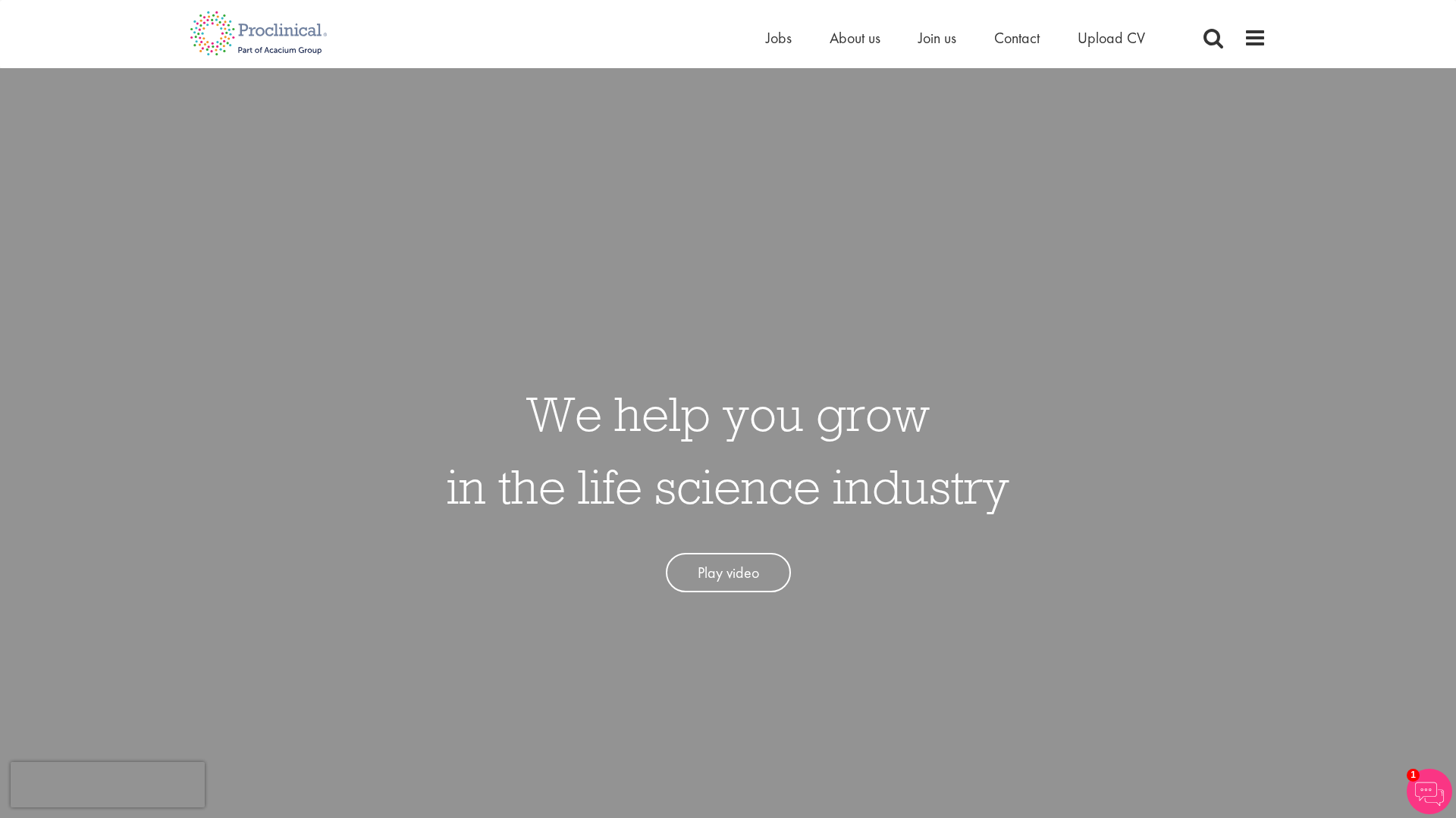
click at [793, 38] on ul "Home Jobs About us Join us Contact Upload CV" at bounding box center [973, 38] width 417 height 23
click at [772, 39] on span "Jobs" at bounding box center [778, 38] width 26 height 20
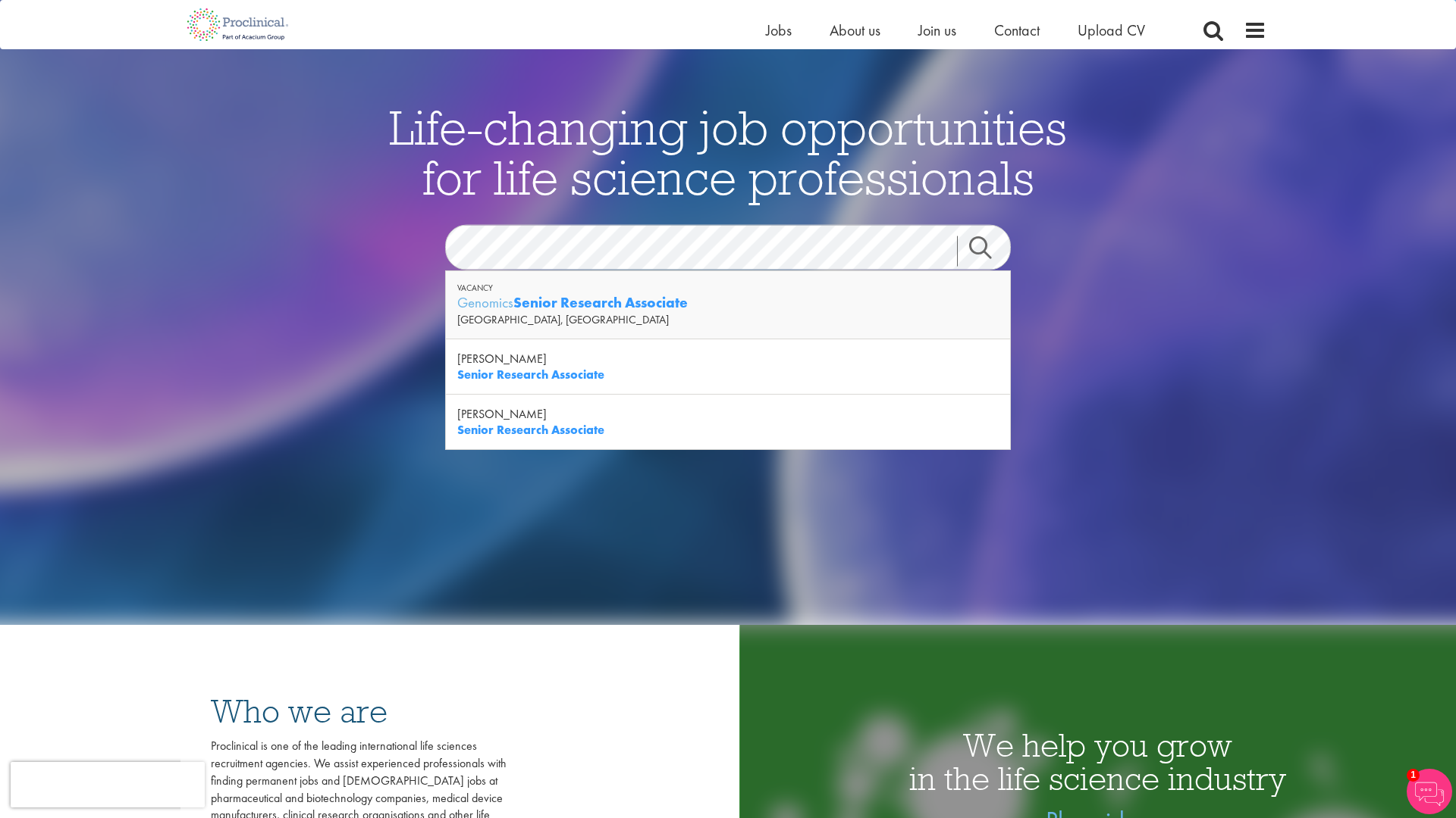
click at [582, 313] on div "San Diego, USA" at bounding box center [728, 320] width 542 height 15
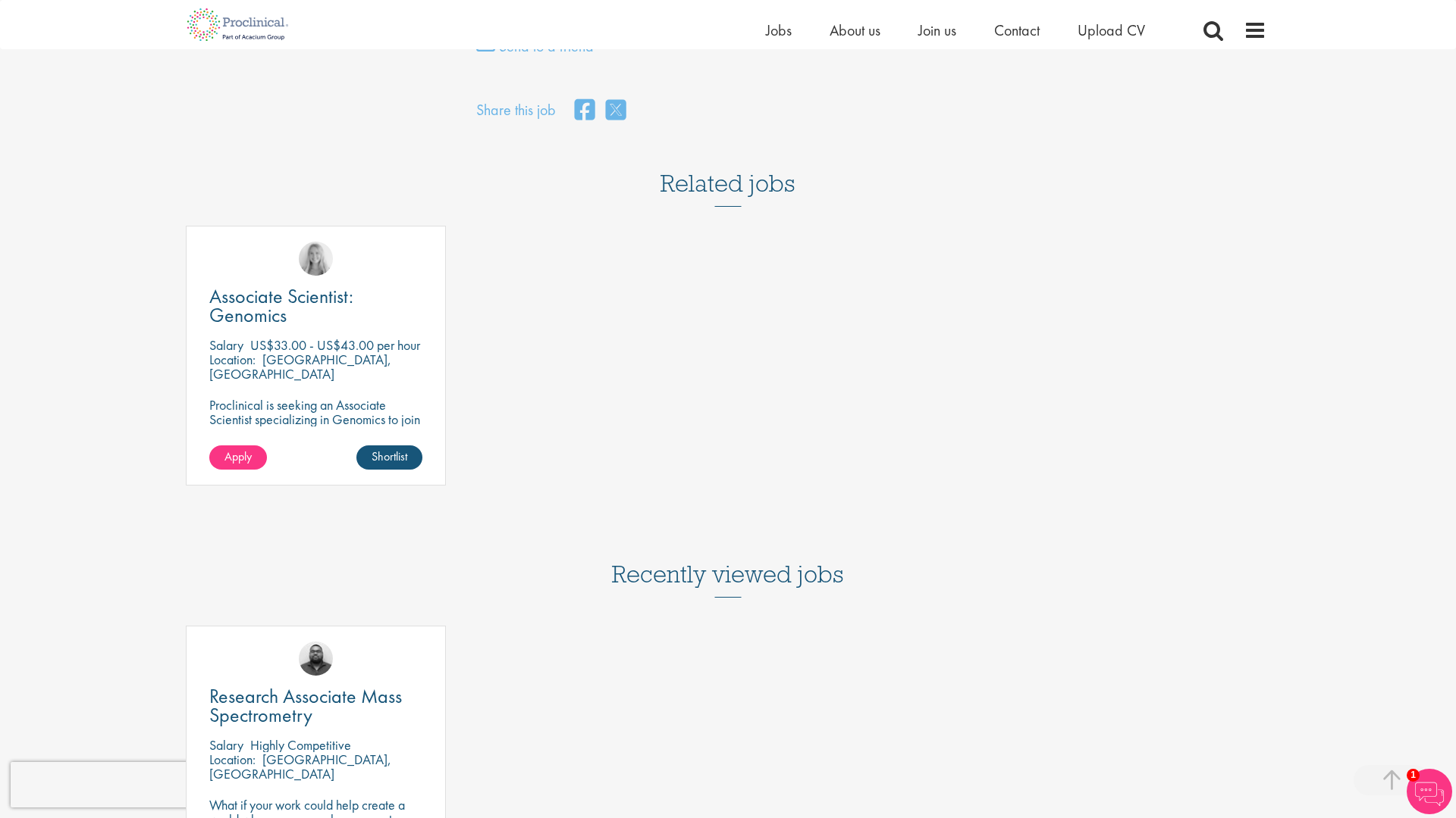
scroll to position [1173, 0]
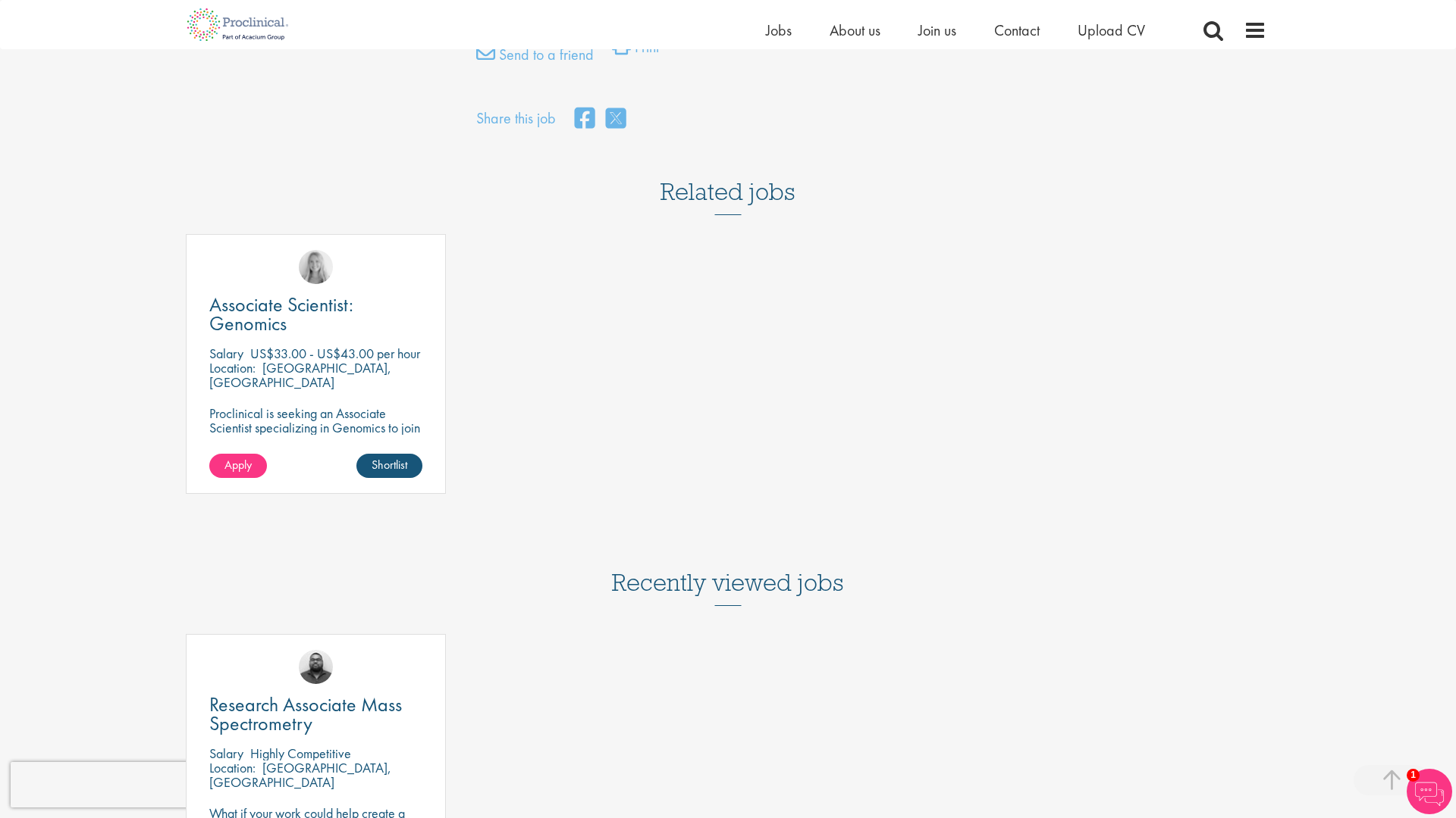
click at [326, 382] on p "Cambridge, USA" at bounding box center [300, 376] width 182 height 32
click at [293, 334] on span "Associate Scientist: Genomics" at bounding box center [281, 314] width 144 height 45
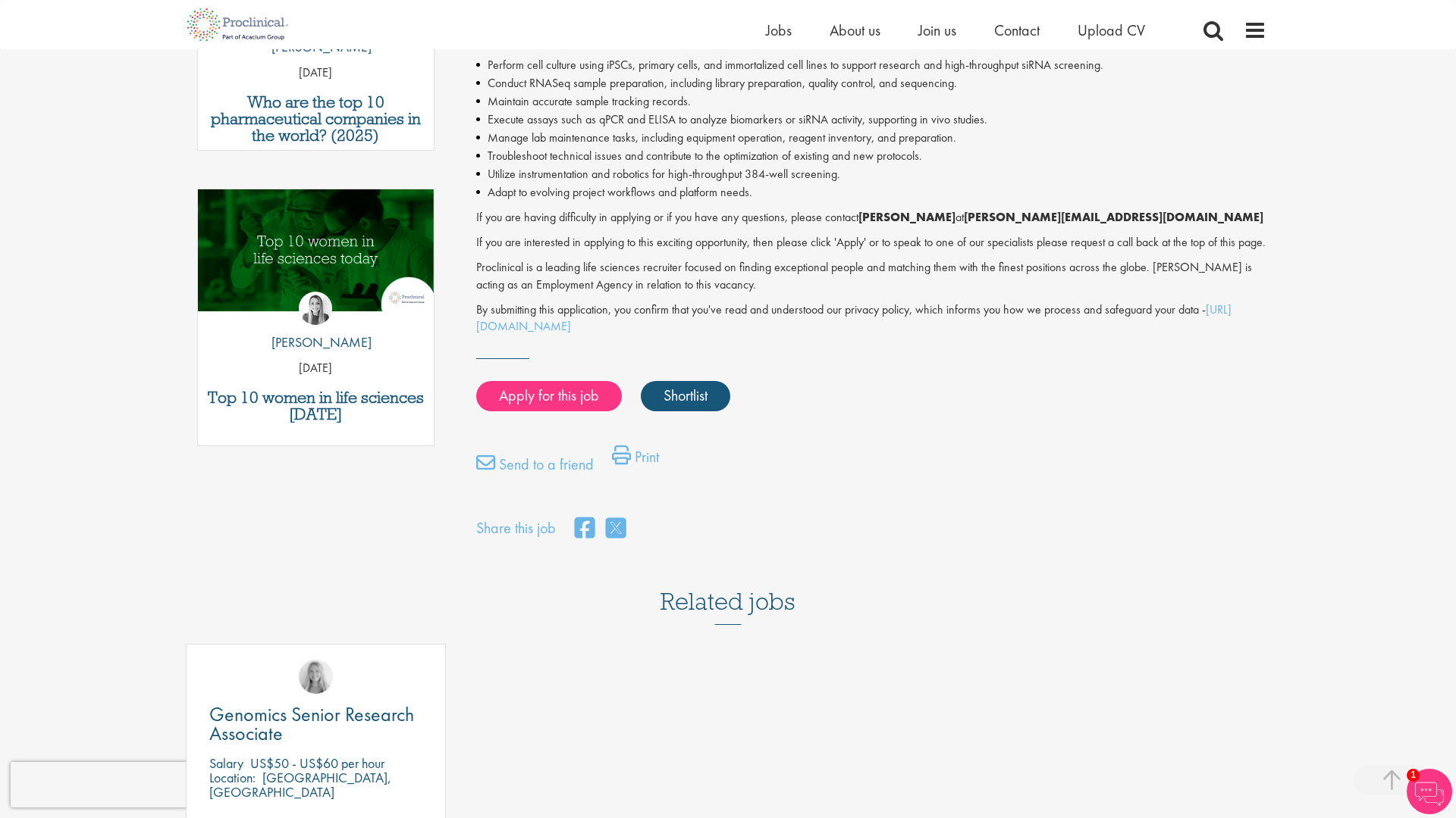
scroll to position [825, 0]
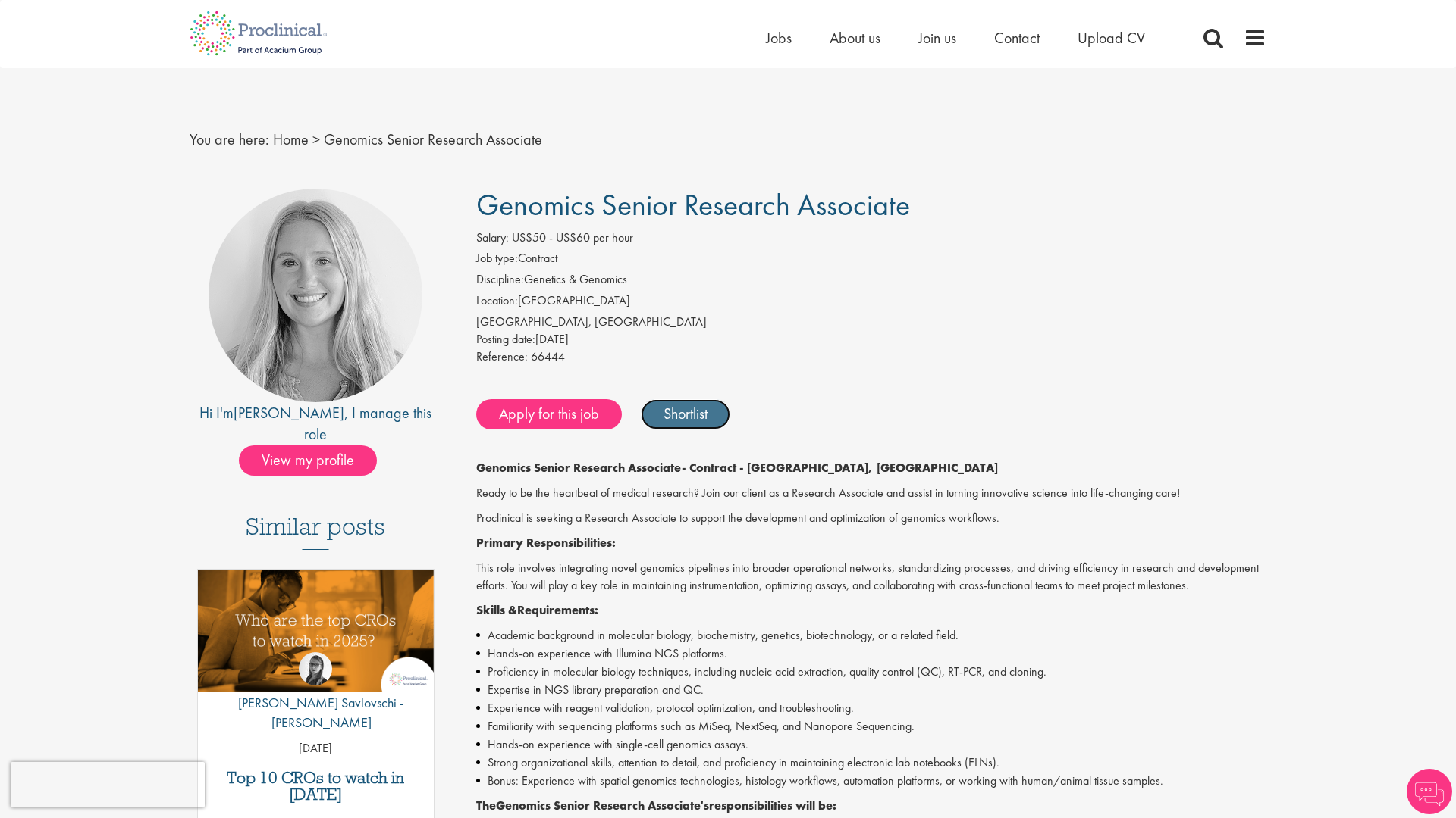
click at [709, 413] on link "Shortlist" at bounding box center [686, 414] width 90 height 30
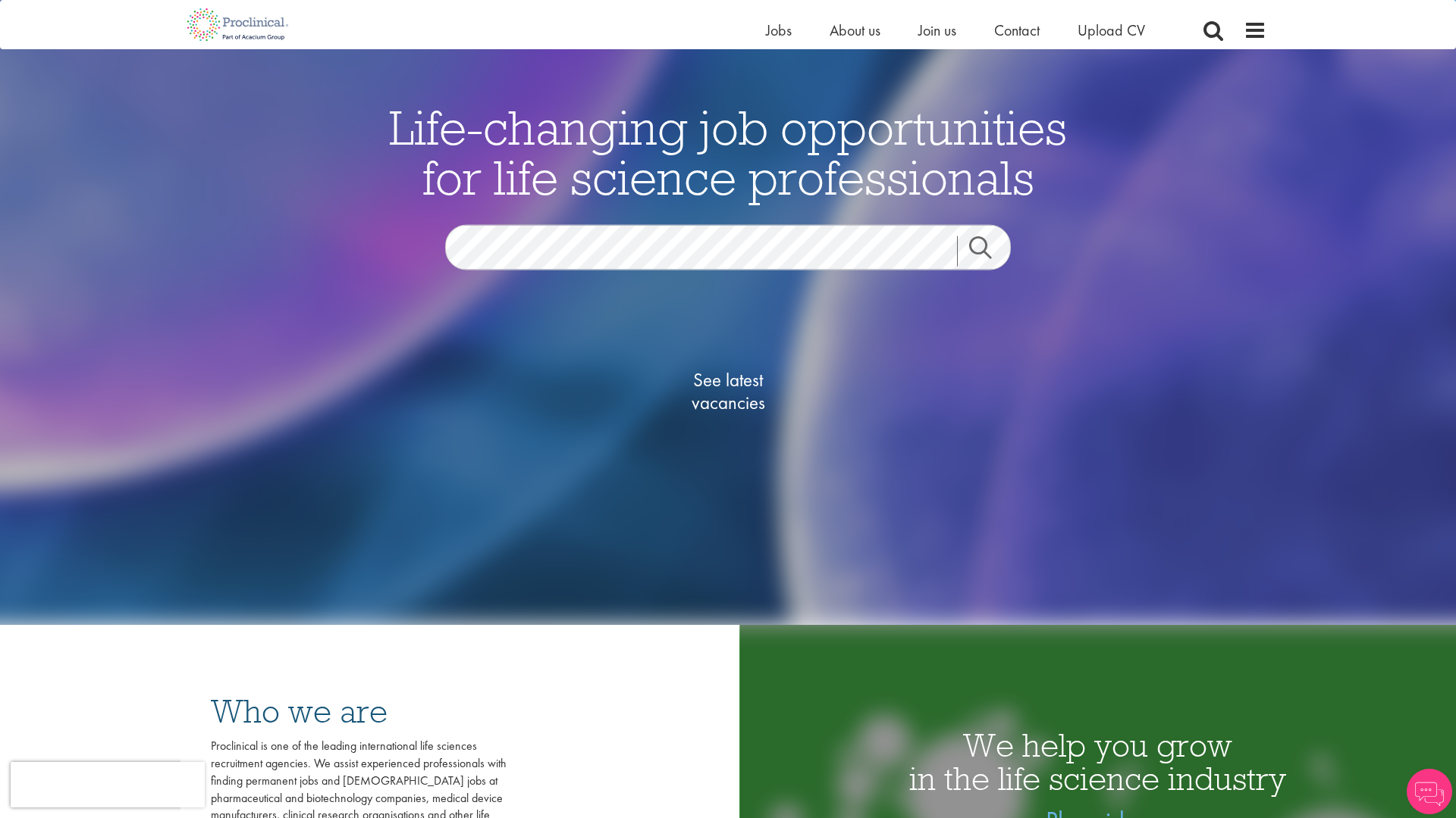
scroll to position [168, 0]
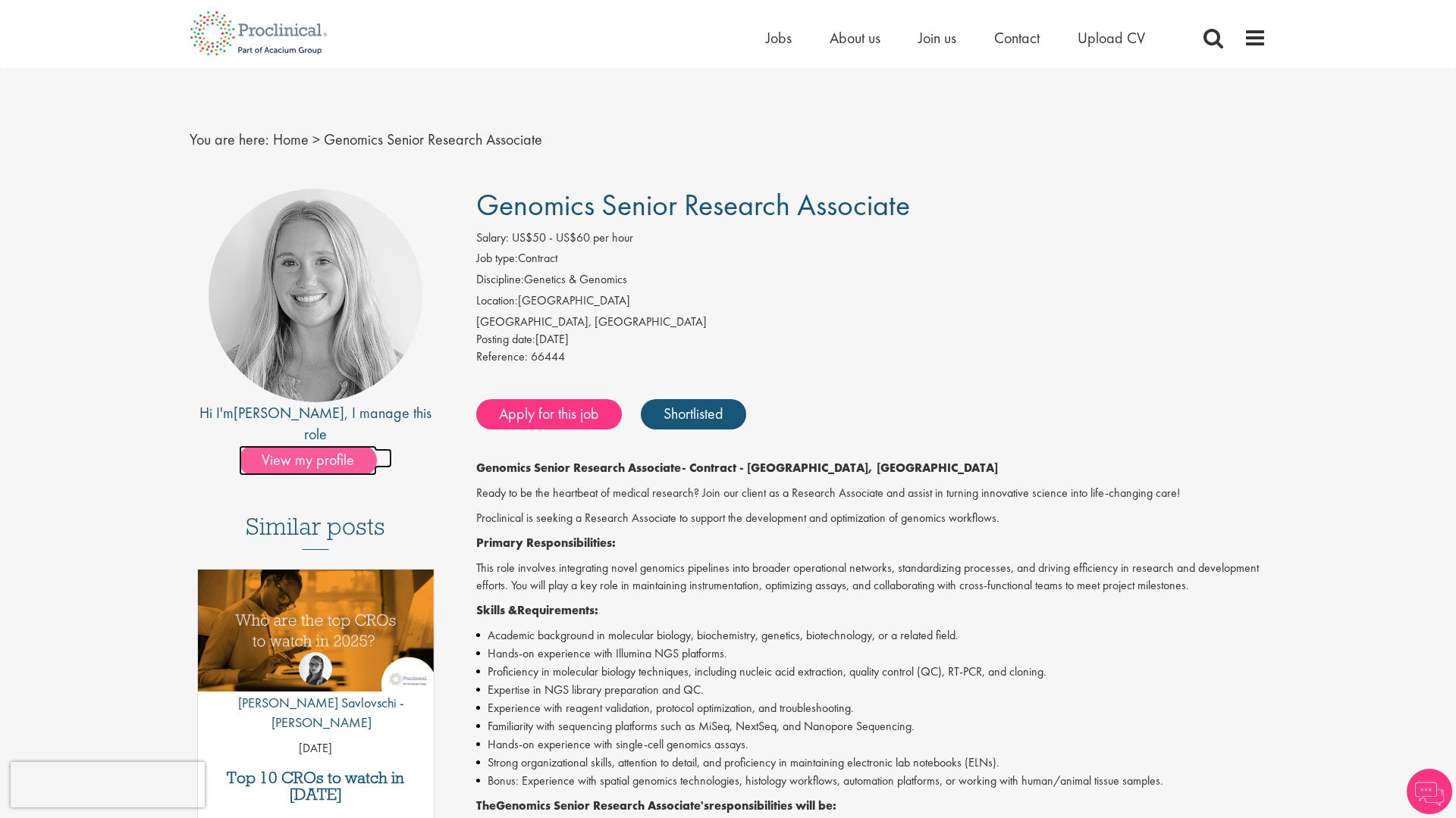
click at [348, 448] on span "View my profile" at bounding box center [308, 460] width 138 height 30
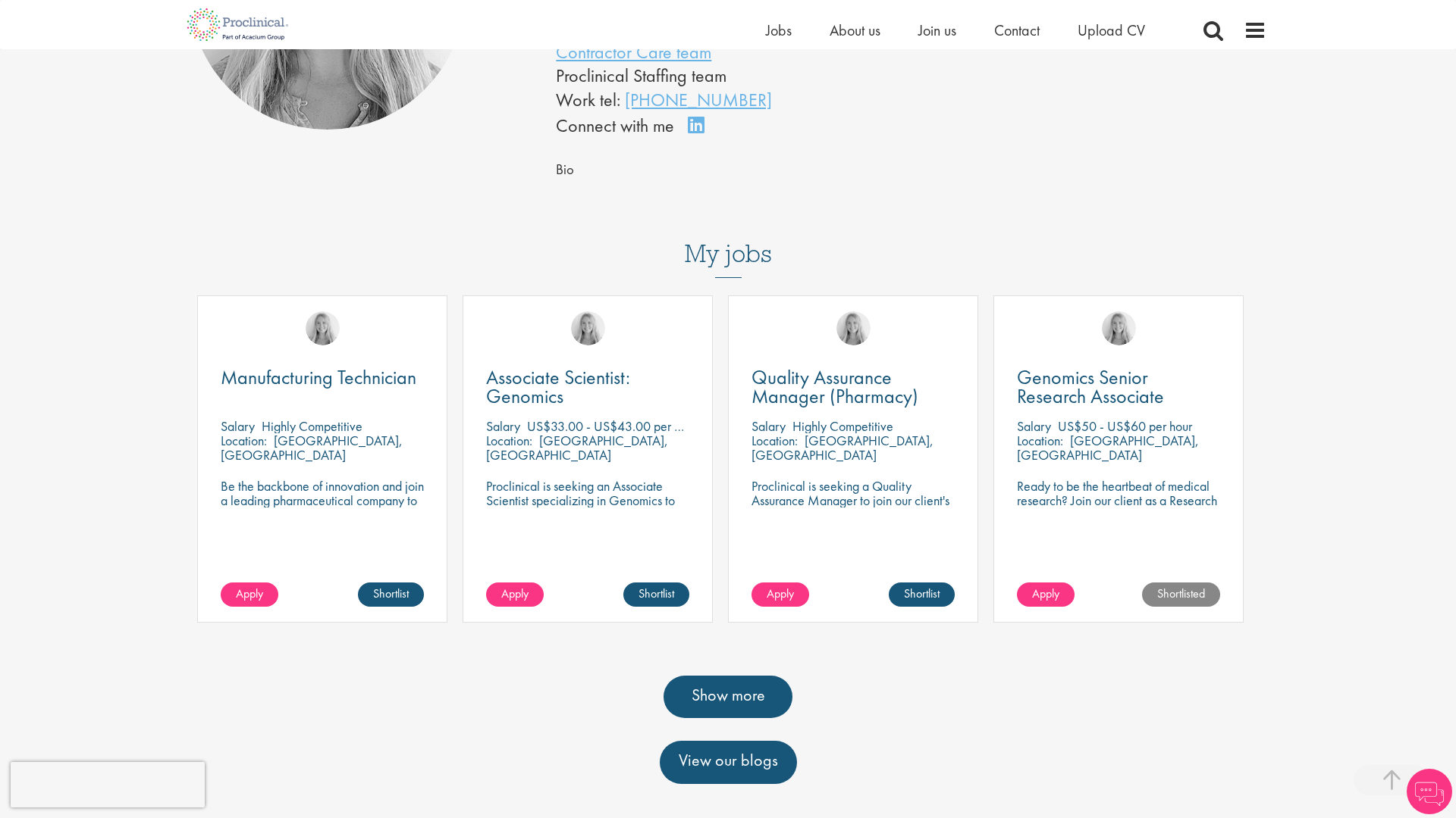
scroll to position [318, 0]
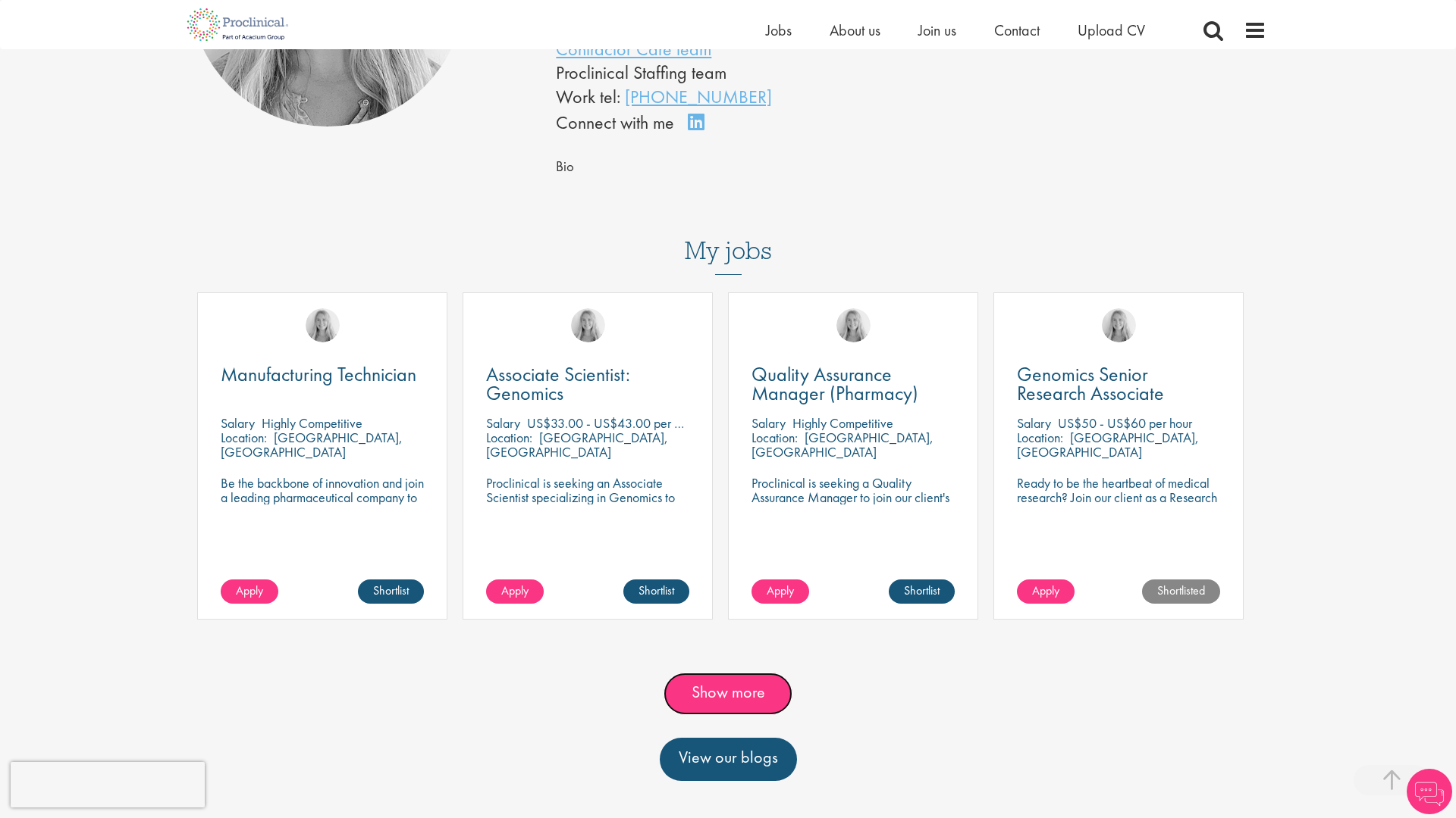
click at [765, 676] on link "Show more" at bounding box center [728, 694] width 129 height 42
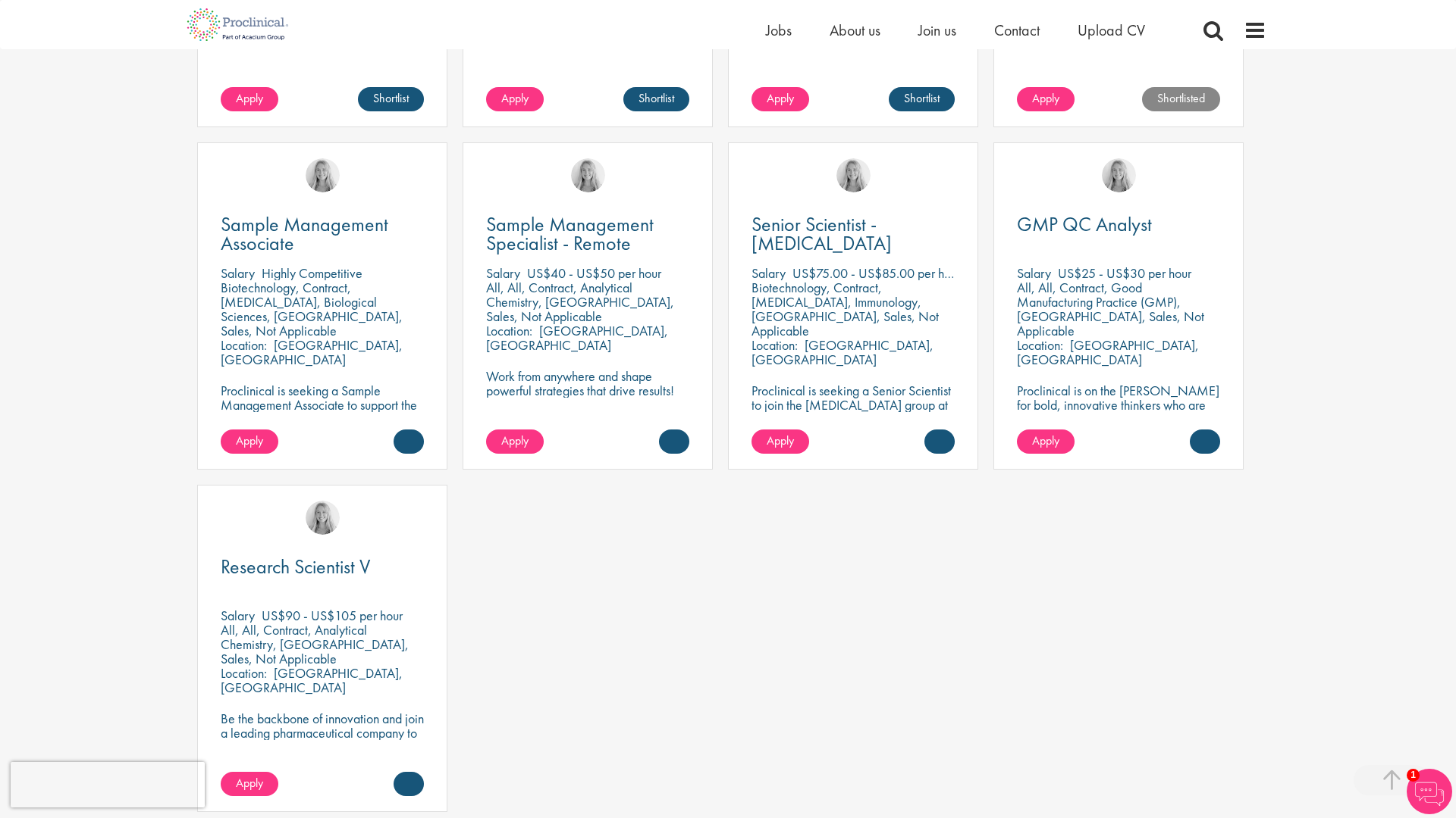
scroll to position [811, 0]
click at [360, 711] on p "Be the backbone of innovation and join a leading pharmaceutical company to help…" at bounding box center [322, 740] width 203 height 58
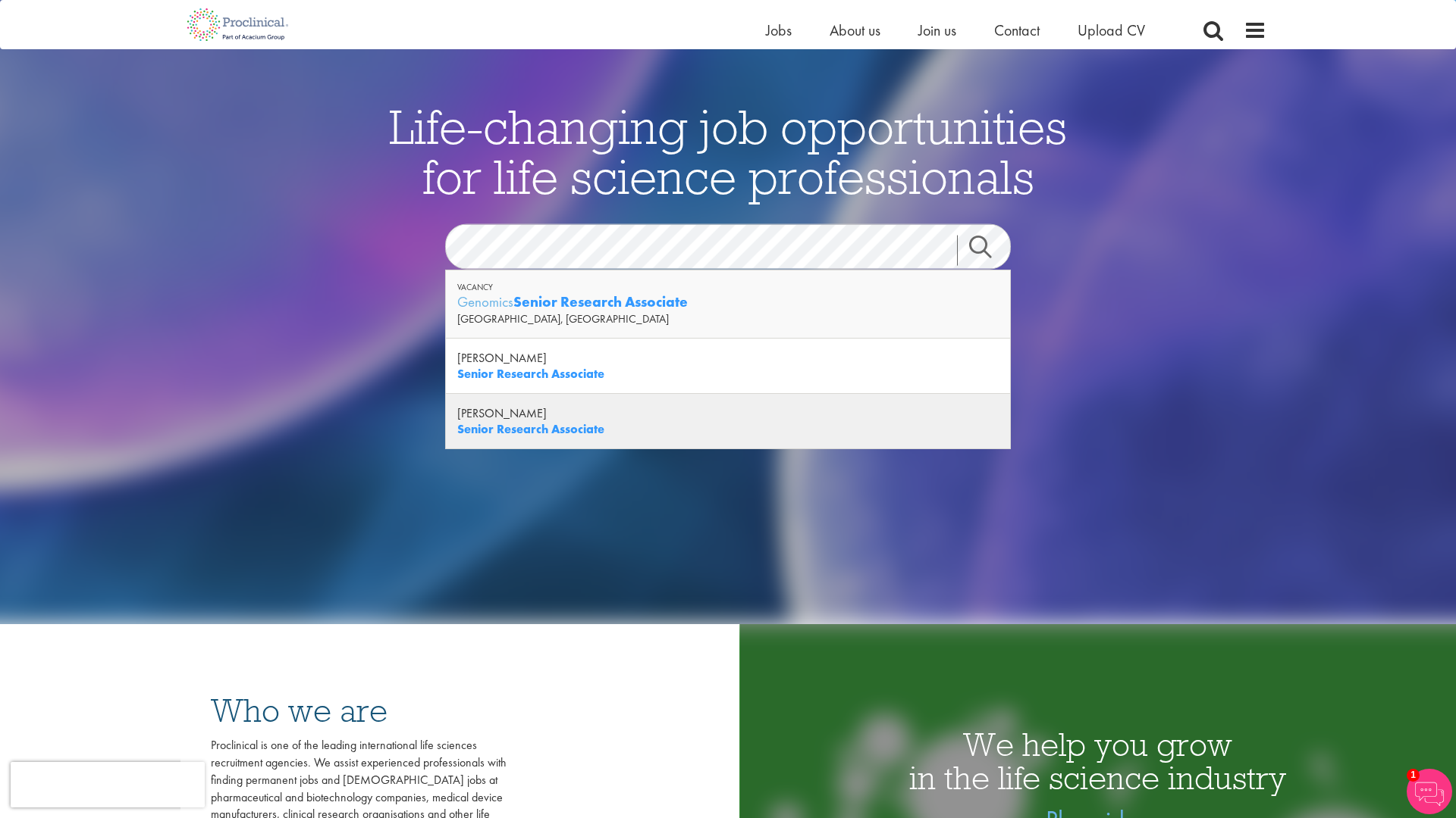
click at [594, 419] on div "[PERSON_NAME]" at bounding box center [728, 413] width 542 height 16
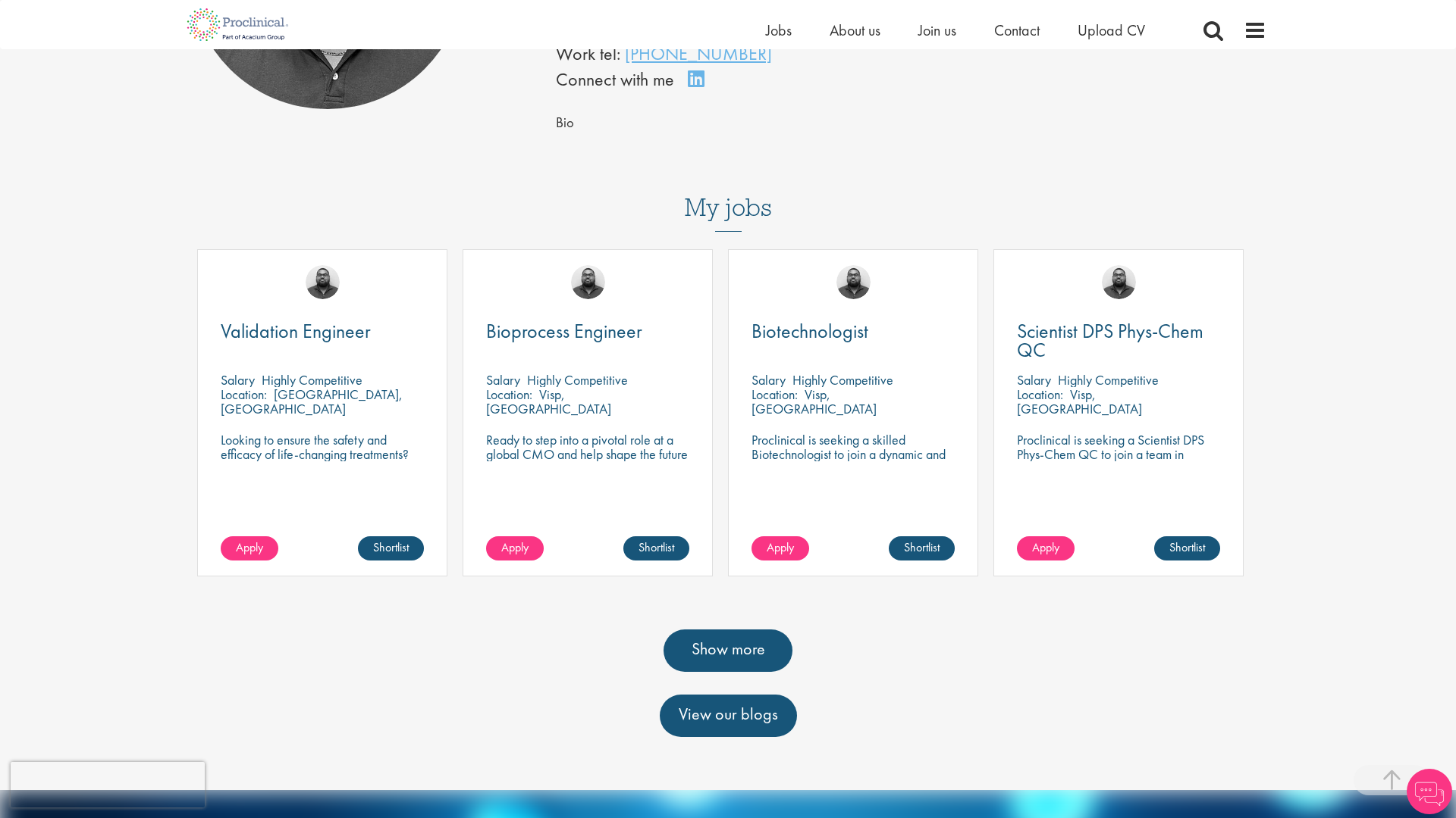
scroll to position [455, 0]
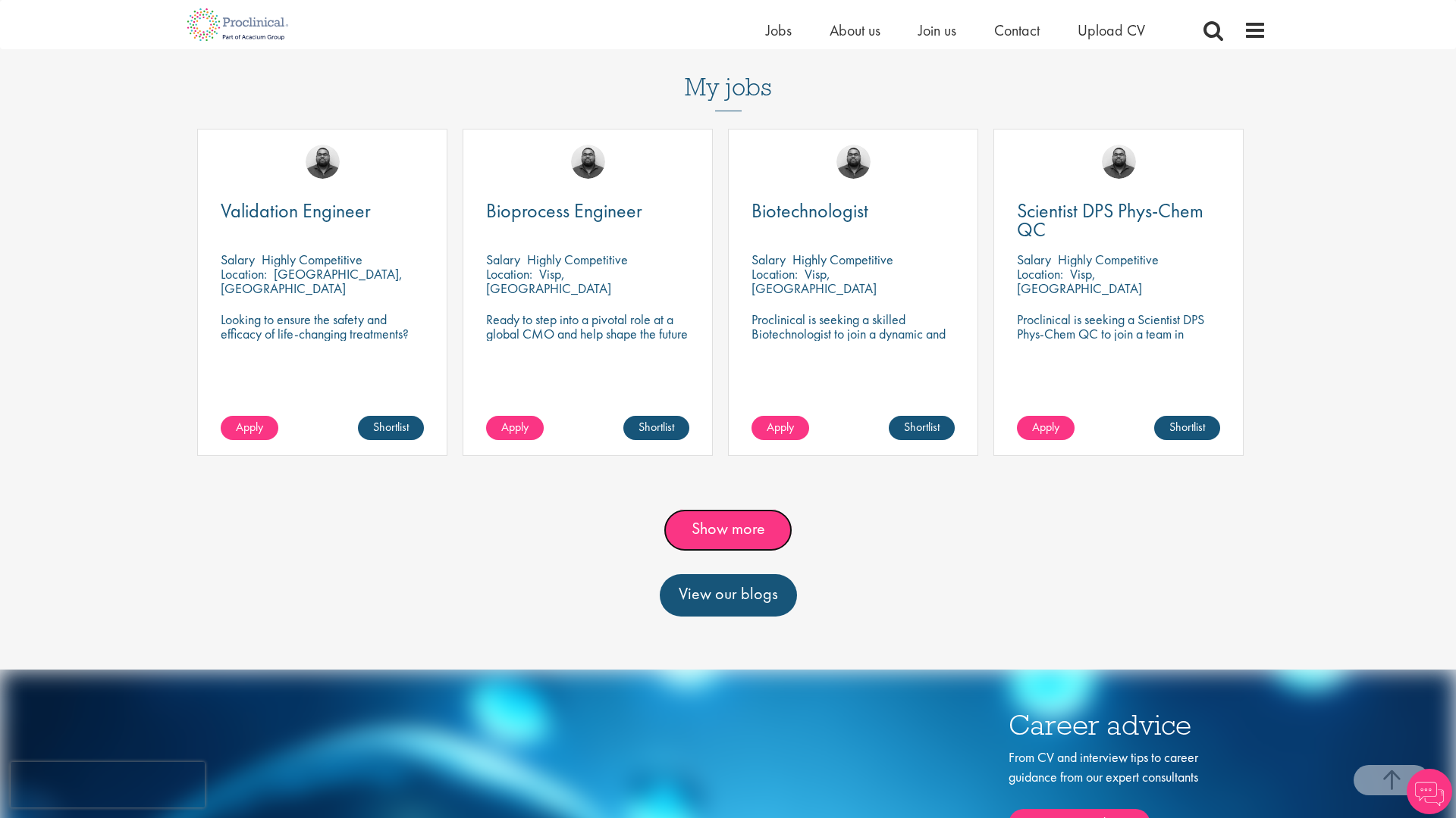
click at [752, 535] on link "Show more" at bounding box center [728, 530] width 129 height 42
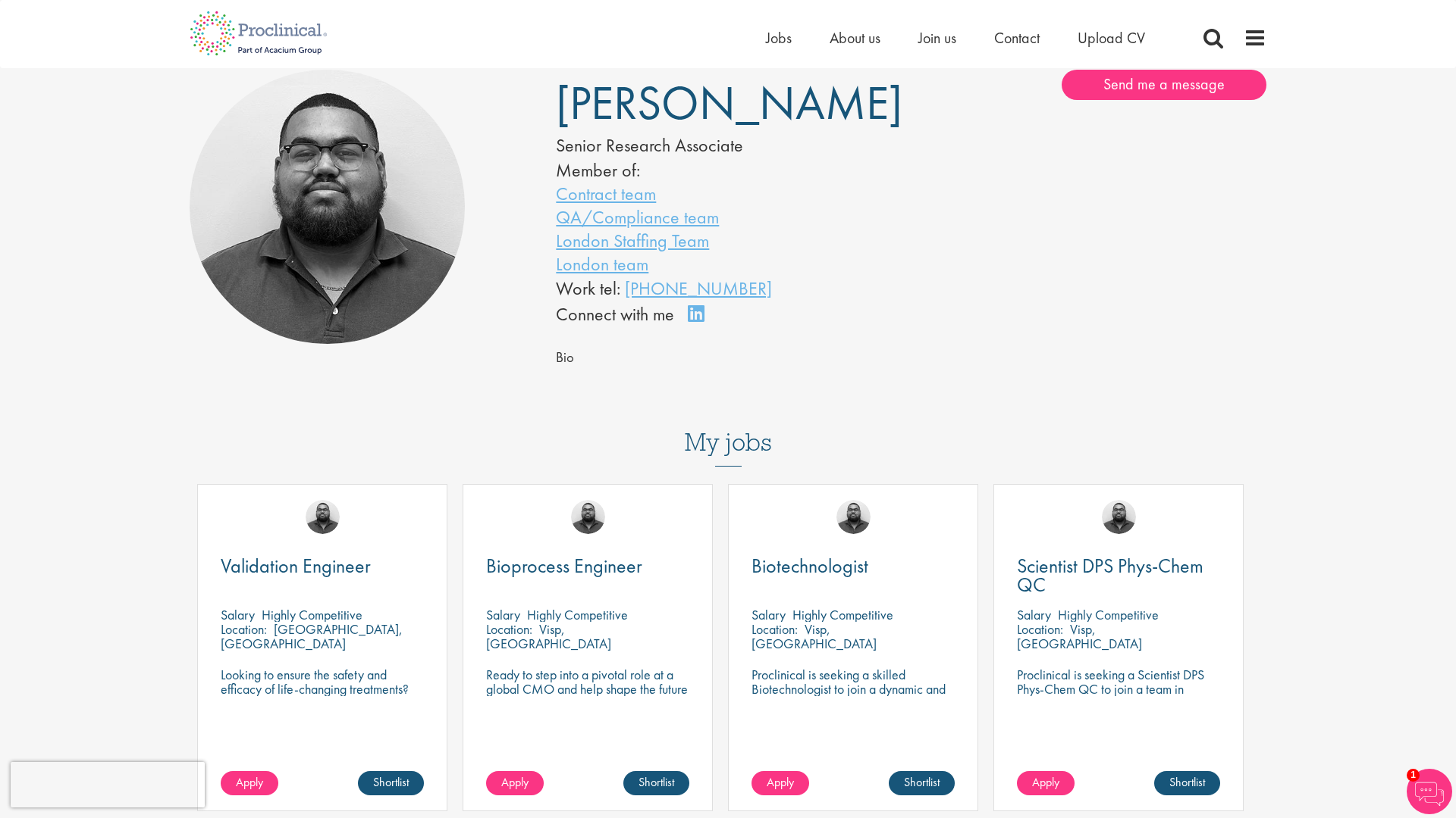
scroll to position [0, 0]
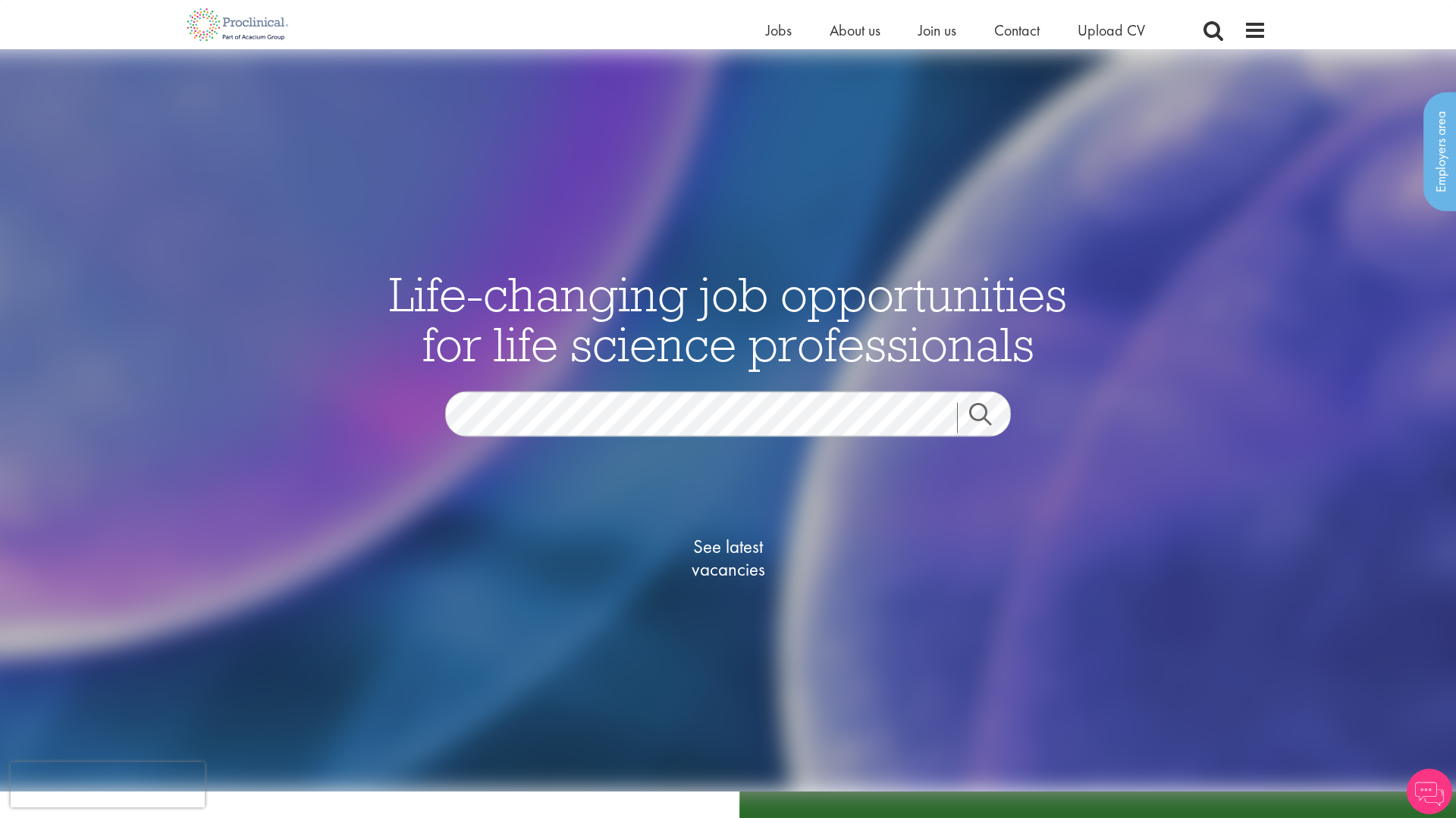
scroll to position [182, 0]
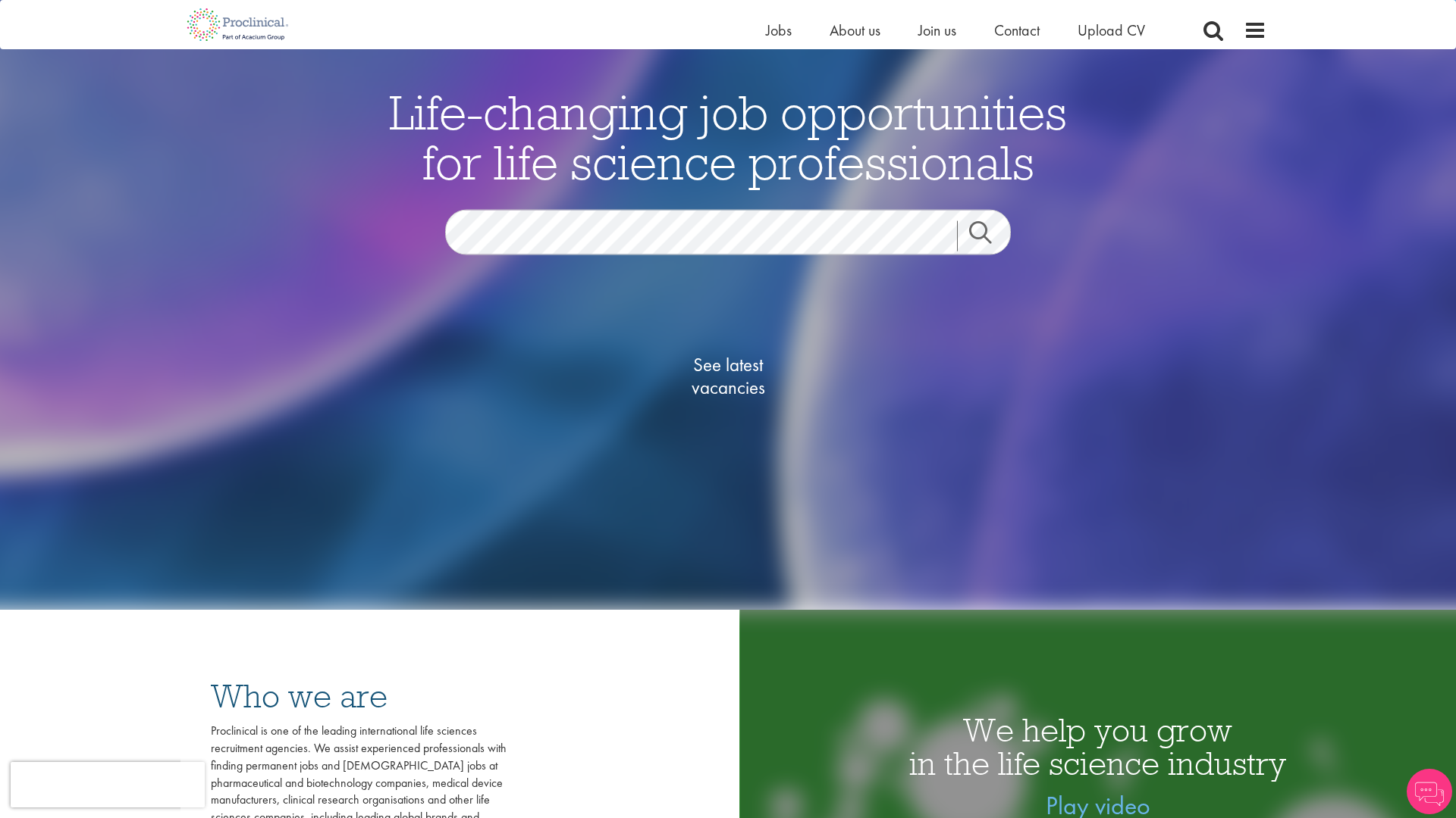
scroll to position [182, 0]
click at [1116, 39] on span "Upload CV" at bounding box center [1111, 30] width 68 height 20
